Goal: Task Accomplishment & Management: Manage account settings

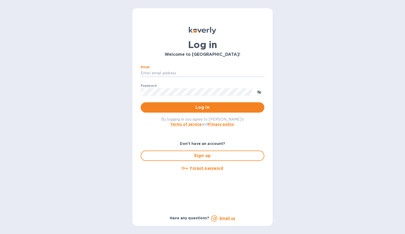
type input "[EMAIL_ADDRESS][DOMAIN_NAME]"
click at [203, 107] on button "Log in" at bounding box center [203, 107] width 124 height 10
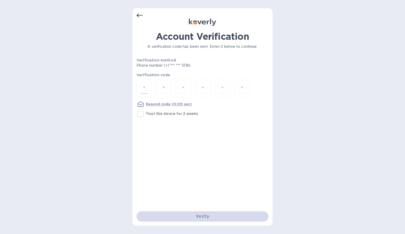
click at [143, 87] on input "number" at bounding box center [144, 89] width 7 height 10
type input "5"
type input "9"
type input "5"
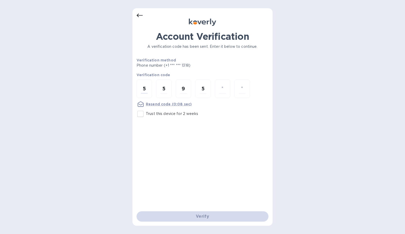
type input "7"
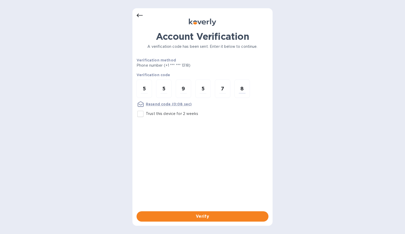
type input "8"
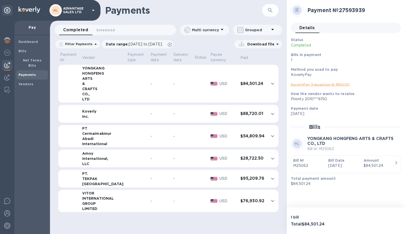
click at [272, 84] on icon "expand row" at bounding box center [273, 83] width 6 height 6
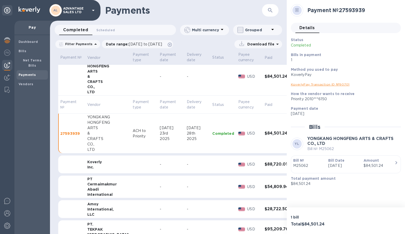
scroll to position [8, 0]
click at [195, 134] on div "28th" at bounding box center [197, 132] width 21 height 5
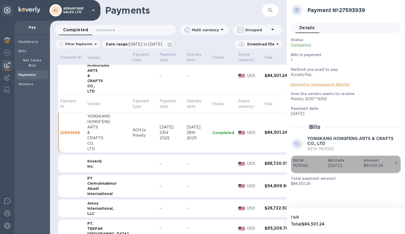
click at [396, 160] on icon "button" at bounding box center [397, 162] width 6 height 6
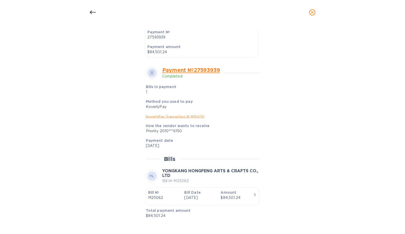
scroll to position [146, 0]
click at [247, 196] on div "$84,501.24" at bounding box center [237, 197] width 32 height 5
click at [254, 193] on icon "button" at bounding box center [255, 195] width 6 height 6
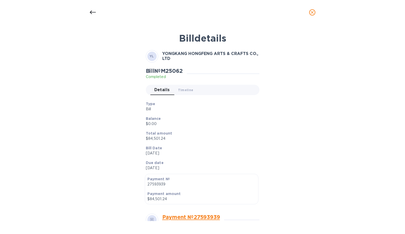
scroll to position [0, 0]
click at [188, 90] on span "Timeline 0" at bounding box center [185, 89] width 15 height 5
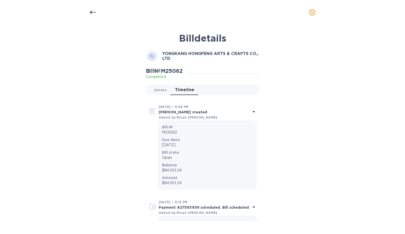
click at [155, 89] on span "Details 0" at bounding box center [160, 89] width 12 height 5
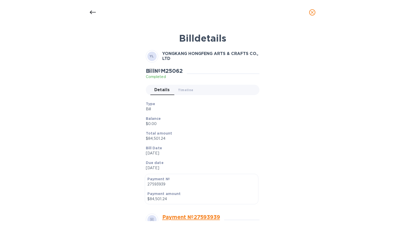
click at [93, 10] on icon at bounding box center [93, 12] width 6 height 6
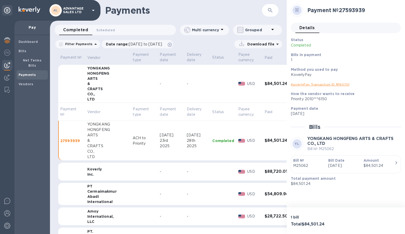
click at [324, 85] on link "KoverlyPay Transaction ID № 90701" at bounding box center [320, 84] width 59 height 4
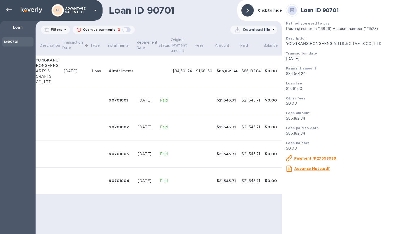
click at [268, 29] on p "Download file" at bounding box center [256, 29] width 27 height 5
click at [258, 58] on li "PDF file" at bounding box center [254, 56] width 35 height 14
click at [9, 9] on icon at bounding box center [9, 10] width 6 height 6
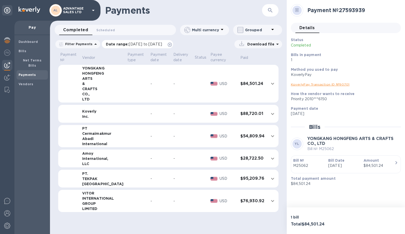
click at [162, 45] on span "08/02/2025 to 09/03/2025" at bounding box center [145, 44] width 33 height 4
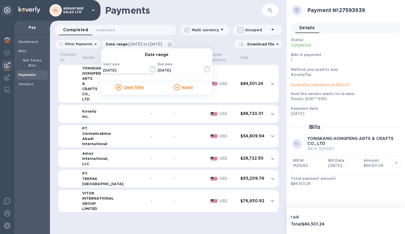
click at [129, 71] on input "08/02/2025" at bounding box center [124, 71] width 42 height 8
click at [151, 69] on icon "button" at bounding box center [153, 69] width 6 height 6
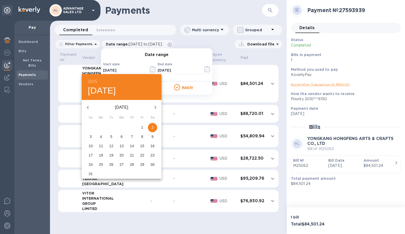
click at [88, 108] on icon "button" at bounding box center [88, 107] width 2 height 3
click at [110, 125] on span "1" at bounding box center [111, 127] width 9 height 5
type input "07/01/2025"
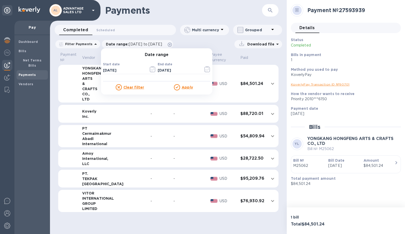
click at [187, 88] on u "Apply" at bounding box center [187, 87] width 11 height 4
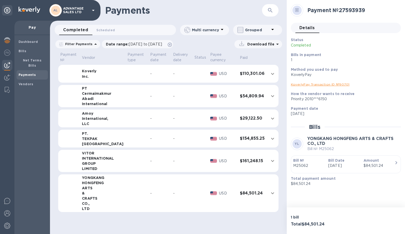
click at [273, 75] on icon "expand row" at bounding box center [273, 74] width 6 height 6
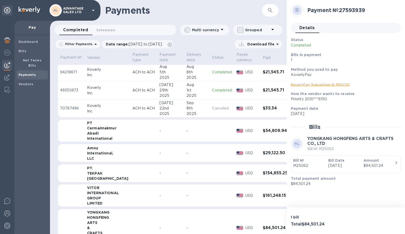
scroll to position [111, 0]
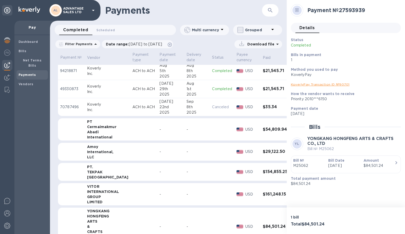
click at [187, 129] on div "-" at bounding box center [197, 129] width 21 height 5
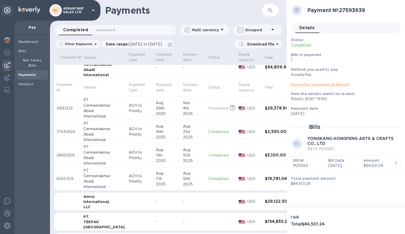
scroll to position [177, 4]
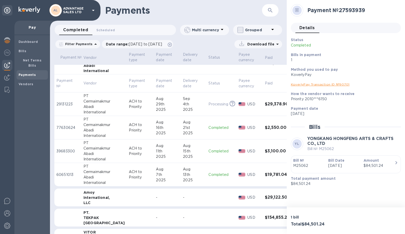
click at [143, 195] on td at bounding box center [140, 197] width 27 height 18
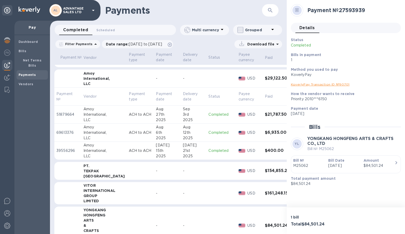
scroll to position [297, 4]
click at [181, 169] on td "-" at bounding box center [194, 170] width 26 height 18
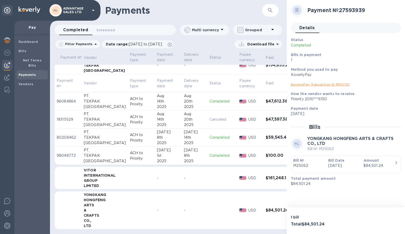
scroll to position [406, 4]
click at [197, 172] on td "-" at bounding box center [195, 178] width 26 height 22
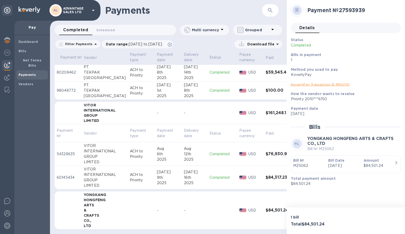
scroll to position [471, 4]
click at [186, 200] on td "-" at bounding box center [195, 210] width 26 height 38
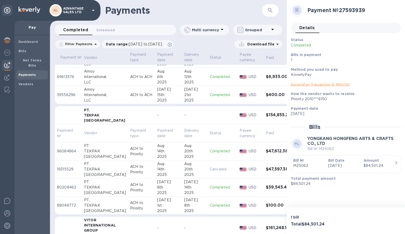
scroll to position [353, 3]
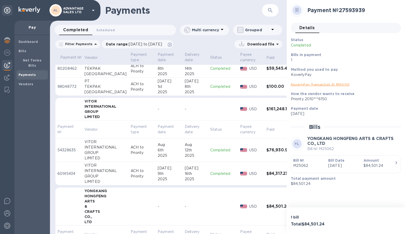
click at [144, 114] on td at bounding box center [142, 109] width 27 height 22
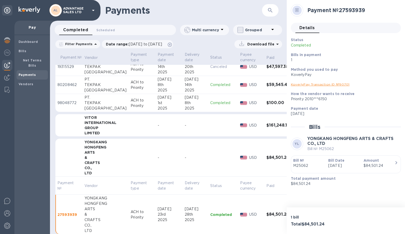
scroll to position [453, 3]
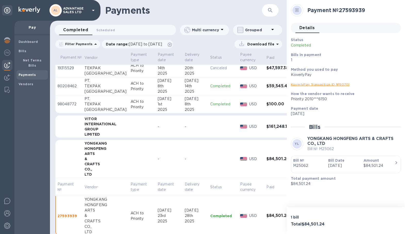
click at [156, 132] on td "-" at bounding box center [169, 126] width 27 height 22
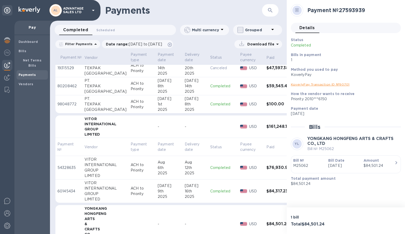
click at [160, 123] on td "-" at bounding box center [169, 126] width 27 height 22
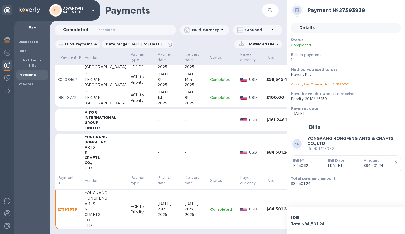
scroll to position [464, 3]
click at [157, 140] on td "-" at bounding box center [169, 152] width 27 height 38
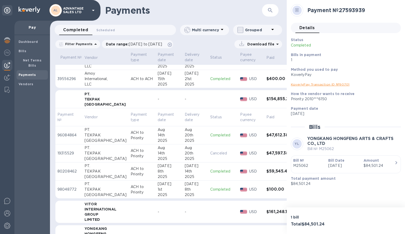
scroll to position [365, 3]
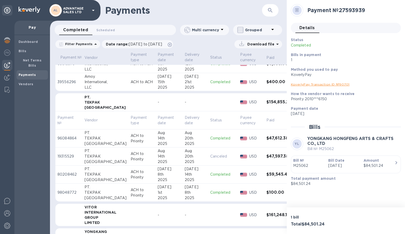
click at [156, 98] on td "-" at bounding box center [169, 102] width 27 height 18
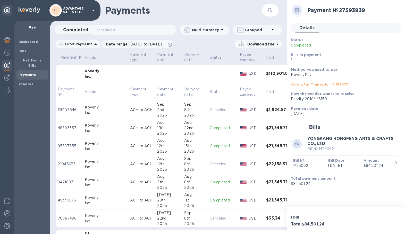
scroll to position [0, 0]
click at [192, 75] on div "-" at bounding box center [194, 73] width 21 height 5
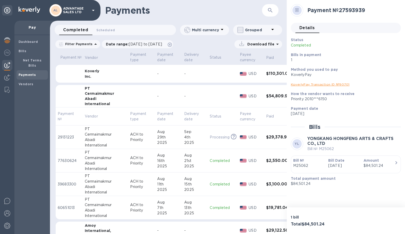
scroll to position [0, 3]
click at [136, 93] on td at bounding box center [141, 96] width 27 height 22
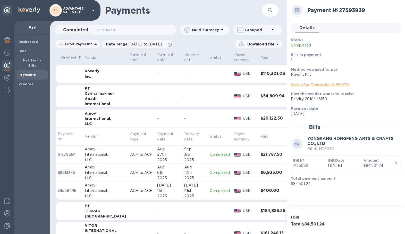
click at [128, 116] on td at bounding box center [141, 118] width 27 height 18
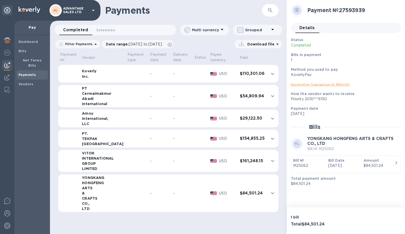
click at [52, 97] on div "Payment № Vendor Payment type Payment date Delivery date Status Payee currency …" at bounding box center [168, 134] width 237 height 166
